Goal: Task Accomplishment & Management: Use online tool/utility

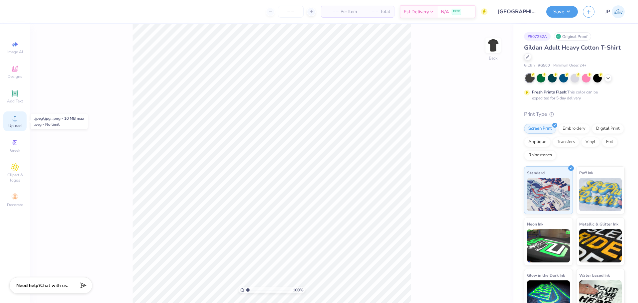
click at [19, 124] on span "Upload" at bounding box center [14, 125] width 13 height 5
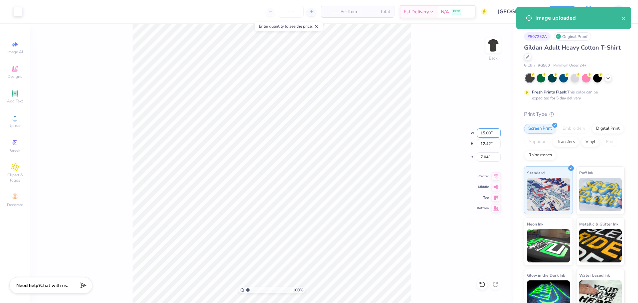
click at [486, 131] on input "15.00" at bounding box center [489, 132] width 24 height 9
type input "4.00"
type input "3.31"
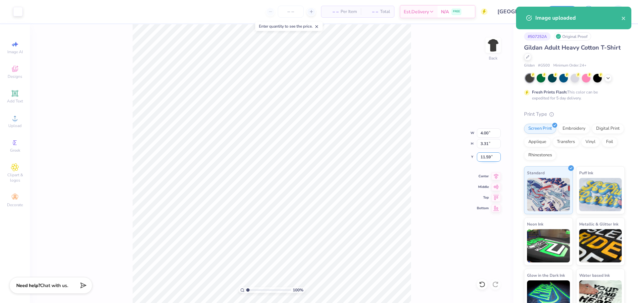
click at [488, 157] on input "11.59" at bounding box center [489, 156] width 24 height 9
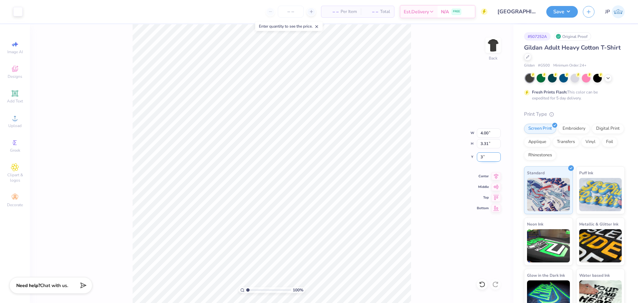
type input "3.00"
click at [497, 45] on img at bounding box center [493, 45] width 27 height 27
click at [12, 124] on span "Upload" at bounding box center [14, 125] width 13 height 5
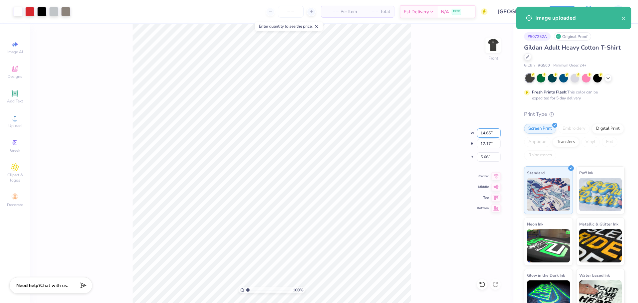
click at [487, 135] on input "14.65" at bounding box center [489, 132] width 24 height 9
drag, startPoint x: 487, startPoint y: 135, endPoint x: 491, endPoint y: 134, distance: 3.8
click at [489, 135] on input "14.65" at bounding box center [489, 132] width 24 height 9
type input "12.00"
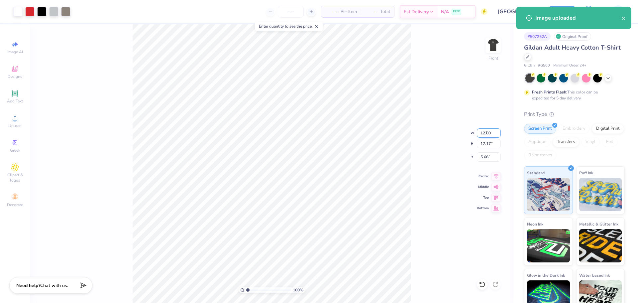
type input "14.07"
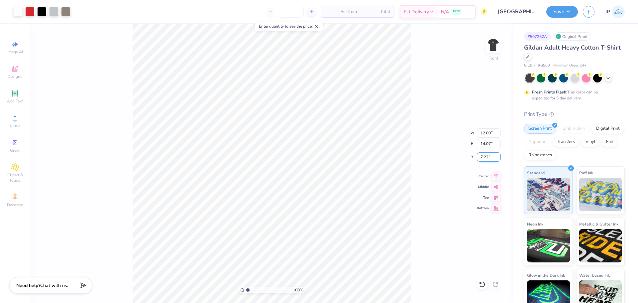
click at [483, 158] on input "7.22" at bounding box center [489, 156] width 24 height 9
type input "3.00"
click at [168, 21] on div "Art colors – – Per Item – – Total Est. Delivery N/A FREE Design Title Universit…" at bounding box center [319, 151] width 638 height 303
click at [488, 47] on img at bounding box center [493, 45] width 27 height 27
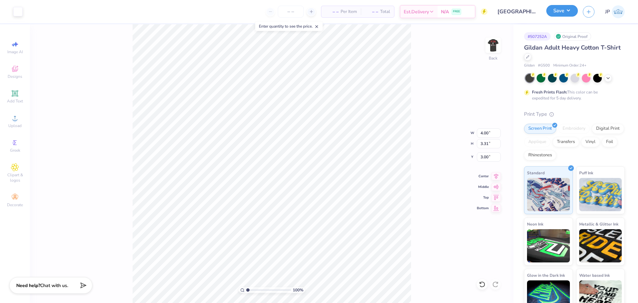
click at [566, 15] on button "Save" at bounding box center [562, 11] width 32 height 12
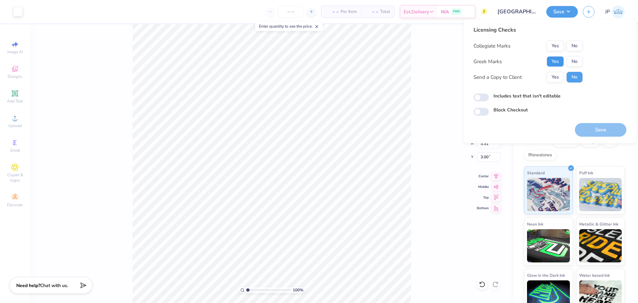
click at [562, 56] on button "Yes" at bounding box center [555, 61] width 17 height 11
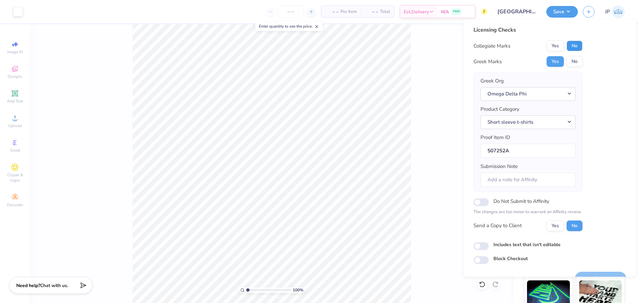
click at [570, 48] on button "No" at bounding box center [575, 46] width 16 height 11
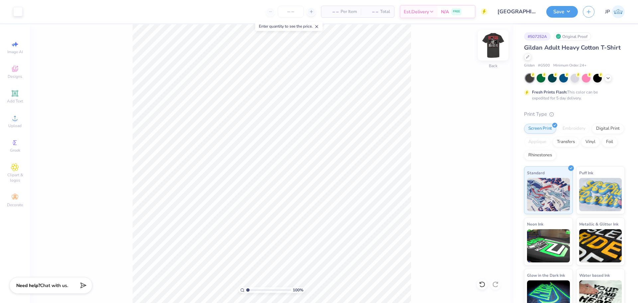
click at [491, 40] on img at bounding box center [493, 45] width 27 height 27
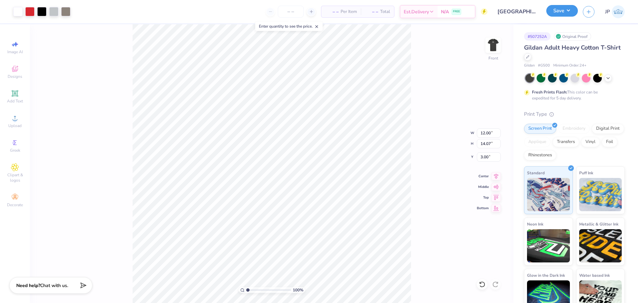
click at [565, 15] on button "Save" at bounding box center [562, 11] width 32 height 12
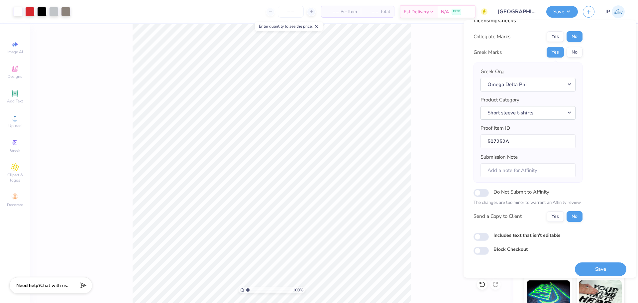
scroll to position [15, 0]
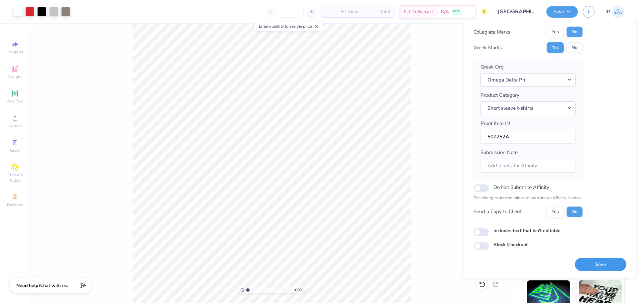
click at [602, 263] on button "Save" at bounding box center [601, 265] width 52 height 14
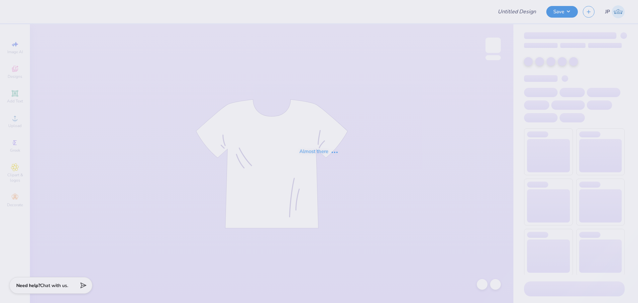
type input "sk girl shirt"
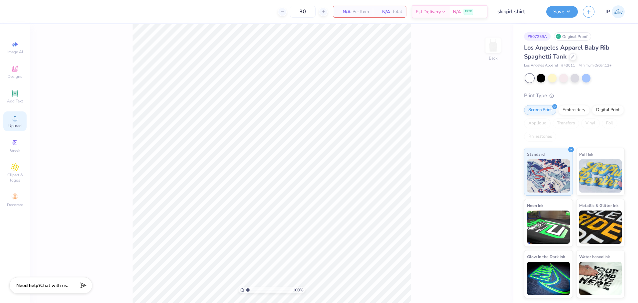
click at [18, 116] on icon at bounding box center [15, 118] width 8 height 8
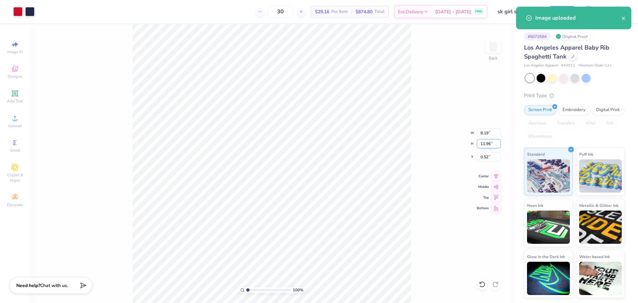
click at [485, 143] on input "11.96" at bounding box center [489, 143] width 24 height 9
type input "7"
type input "4.79"
type input "7.00"
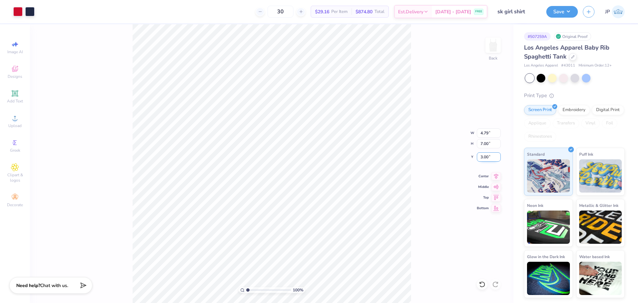
click at [488, 157] on input "3.00" at bounding box center [489, 156] width 24 height 9
click at [488, 152] on input "3.00" at bounding box center [489, 156] width 24 height 9
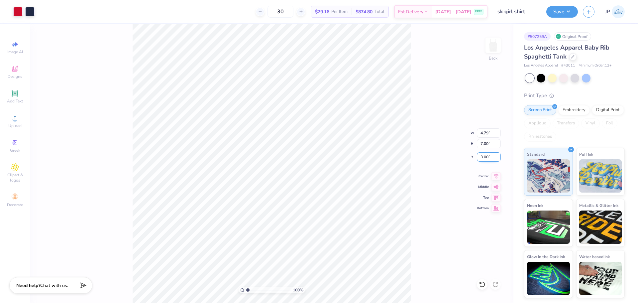
click at [488, 152] on input "3.00" at bounding box center [489, 156] width 24 height 9
type input "2.00"
click at [480, 144] on input "7.00" at bounding box center [489, 143] width 24 height 9
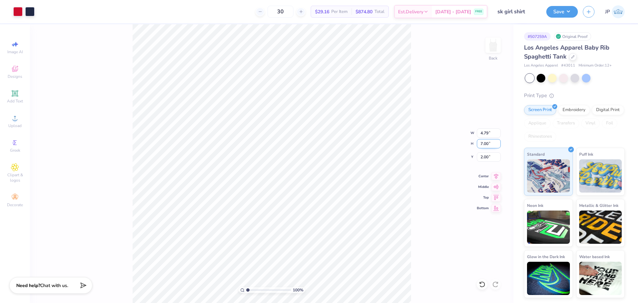
click at [480, 144] on input "7.00" at bounding box center [489, 143] width 24 height 9
type input "8"
type input "5.48"
type input "8.00"
click at [485, 160] on input "1.50" at bounding box center [489, 156] width 24 height 9
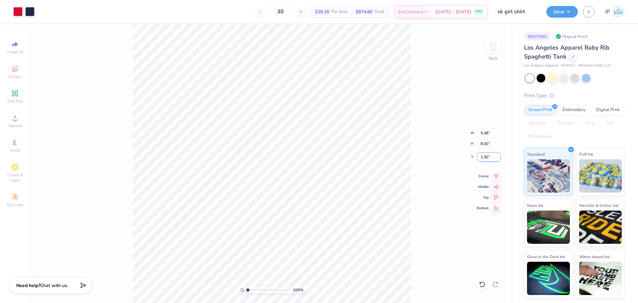
click at [485, 160] on input "1.50" at bounding box center [489, 156] width 24 height 9
click at [491, 155] on input "4.50" at bounding box center [489, 156] width 24 height 9
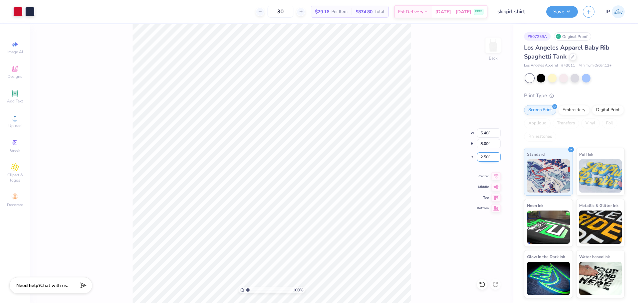
click at [484, 156] on input "2.50" at bounding box center [489, 156] width 24 height 9
click at [484, 155] on input "2.50" at bounding box center [489, 156] width 24 height 9
type input "2.00"
click at [572, 16] on button "Save" at bounding box center [562, 11] width 32 height 12
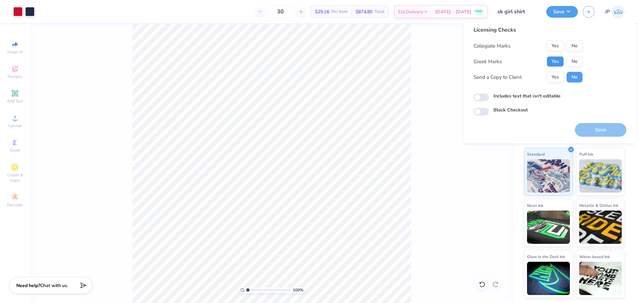
click at [563, 61] on button "Yes" at bounding box center [555, 61] width 17 height 11
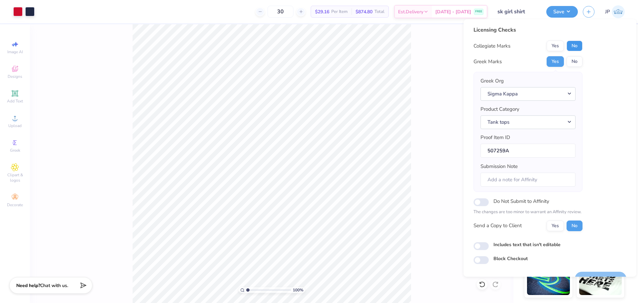
click at [578, 47] on button "No" at bounding box center [575, 46] width 16 height 11
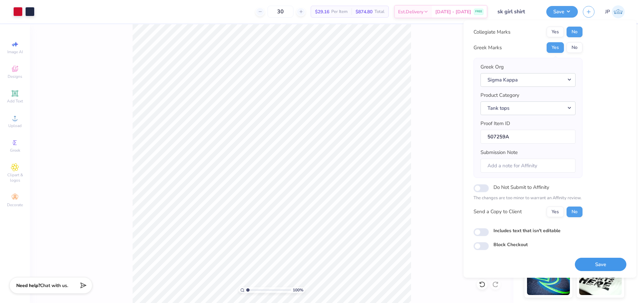
drag, startPoint x: 597, startPoint y: 265, endPoint x: 435, endPoint y: 166, distance: 189.9
click at [597, 265] on button "Save" at bounding box center [601, 265] width 52 height 14
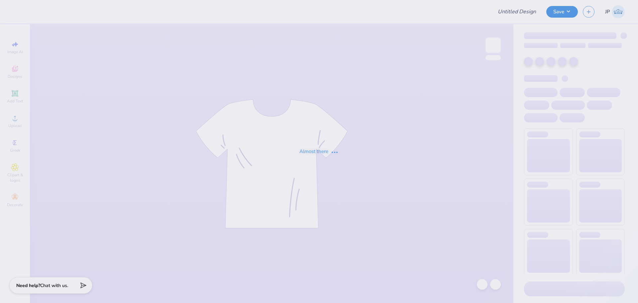
type input "[PERSON_NAME] : [GEOGRAPHIC_DATA][US_STATE]: [PERSON_NAME]"
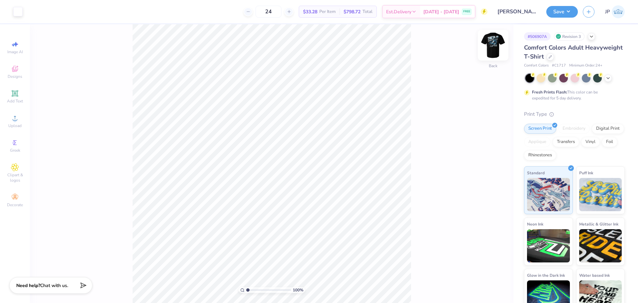
click at [491, 45] on img at bounding box center [493, 45] width 27 height 27
click at [483, 147] on input "13.24" at bounding box center [489, 148] width 24 height 9
type input "13"
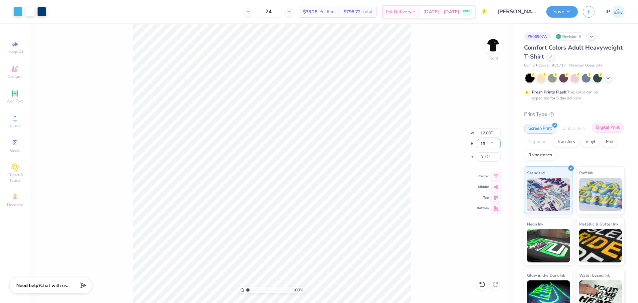
type input "12.03"
type input "13.00"
type input "3.12"
click at [485, 133] on input "12.03" at bounding box center [489, 132] width 24 height 9
click at [485, 132] on input "12.03" at bounding box center [489, 132] width 24 height 9
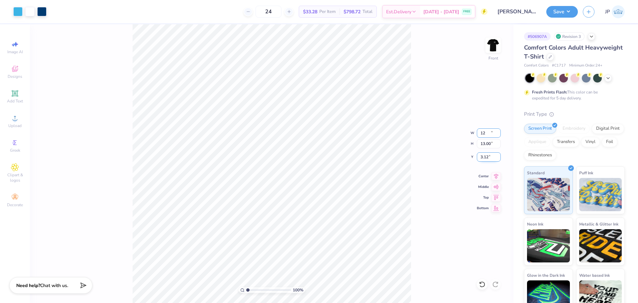
type input "12.00"
type input "12.97"
click at [486, 156] on input "3.14" at bounding box center [489, 156] width 24 height 9
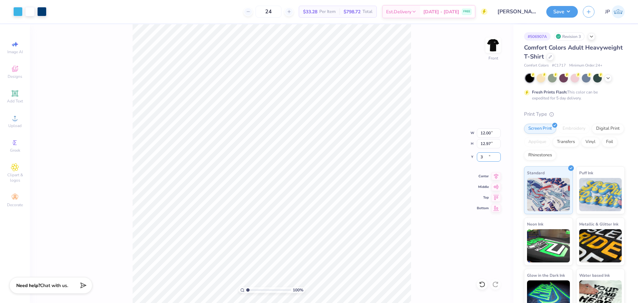
type input "3.00"
drag, startPoint x: 437, startPoint y: 55, endPoint x: 427, endPoint y: 50, distance: 10.7
click at [436, 54] on div "100 % Front W 12.00 12.00 " H 12.97 12.97 " Y 3.00 3.00 " Center Middle Top Bot…" at bounding box center [271, 163] width 483 height 278
click at [196, 189] on div "100 % Front" at bounding box center [271, 163] width 483 height 278
click at [559, 12] on button "Save" at bounding box center [562, 11] width 32 height 12
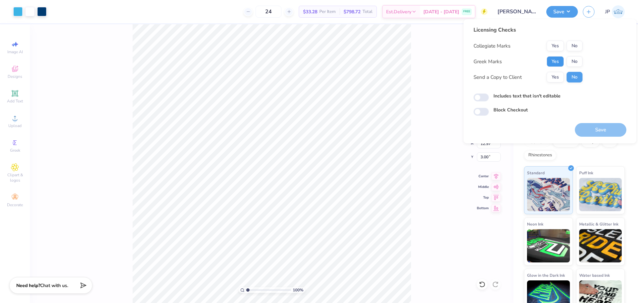
click at [551, 58] on button "Yes" at bounding box center [555, 61] width 17 height 11
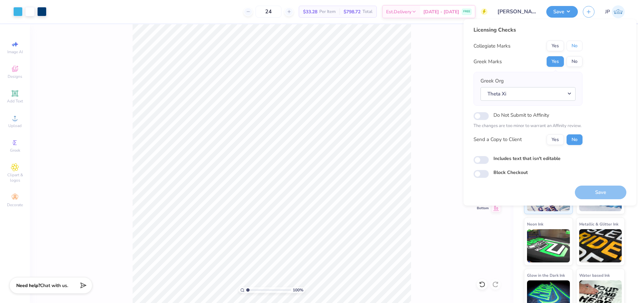
click at [572, 45] on button "No" at bounding box center [575, 46] width 16 height 11
click at [611, 190] on button "Save" at bounding box center [601, 192] width 52 height 14
